Goal: Task Accomplishment & Management: Use online tool/utility

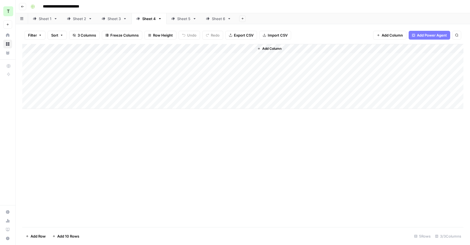
click at [117, 19] on div "Sheet 3" at bounding box center [114, 19] width 13 height 6
click at [84, 20] on div "Sheet 2" at bounding box center [79, 19] width 13 height 6
click at [182, 19] on div "Sheet 5" at bounding box center [183, 19] width 13 height 6
click at [218, 19] on div "Sheet 6" at bounding box center [218, 19] width 13 height 6
click at [147, 20] on div "Sheet 4" at bounding box center [148, 19] width 13 height 6
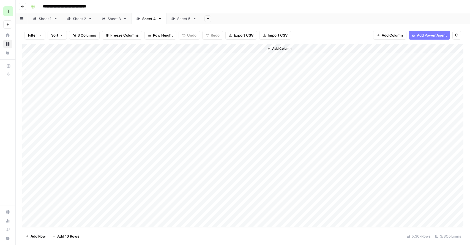
click at [118, 21] on div "Sheet 3" at bounding box center [114, 19] width 13 height 6
click at [80, 21] on link "Sheet 2" at bounding box center [79, 18] width 35 height 11
click at [46, 21] on div "Sheet 1" at bounding box center [45, 19] width 13 height 6
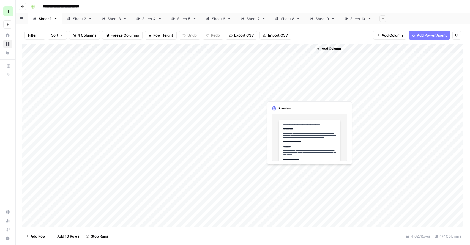
click at [290, 95] on div "Add Column" at bounding box center [242, 135] width 441 height 183
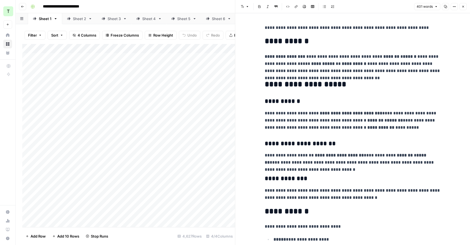
click at [462, 7] on icon "button" at bounding box center [462, 6] width 3 height 3
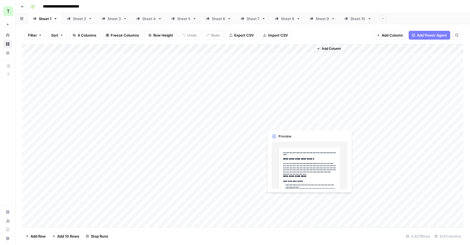
click at [284, 123] on div "Add Column" at bounding box center [242, 135] width 441 height 183
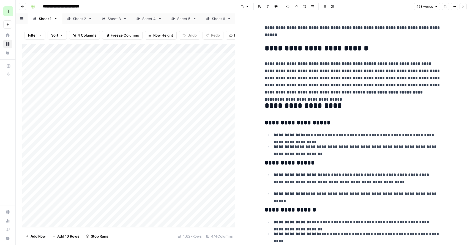
scroll to position [88, 0]
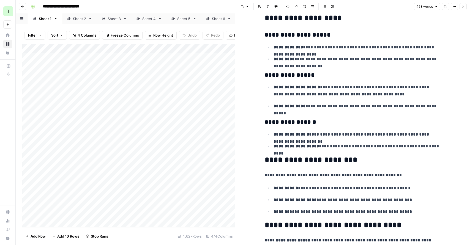
click at [166, 135] on div "Add Column" at bounding box center [128, 135] width 213 height 183
click at [463, 9] on button "Close" at bounding box center [462, 6] width 7 height 7
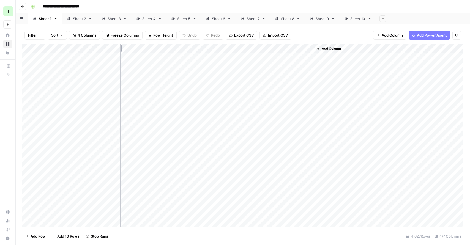
drag, startPoint x: 120, startPoint y: 46, endPoint x: 202, endPoint y: 46, distance: 81.7
click at [202, 46] on div "Add Column" at bounding box center [242, 135] width 441 height 183
